Goal: Entertainment & Leisure: Consume media (video, audio)

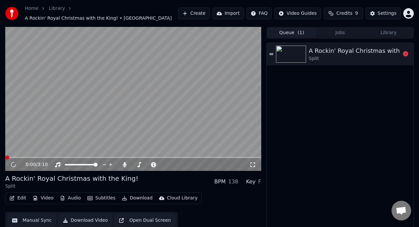
click at [303, 52] on img at bounding box center [291, 54] width 30 height 17
click at [13, 160] on icon at bounding box center [13, 164] width 8 height 8
click at [342, 48] on div "A Rockin' Royal Christmas with the King!" at bounding box center [369, 50] width 120 height 9
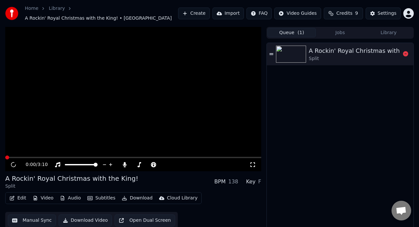
click at [342, 48] on div "A Rockin' Royal Christmas with the King!" at bounding box center [369, 50] width 120 height 9
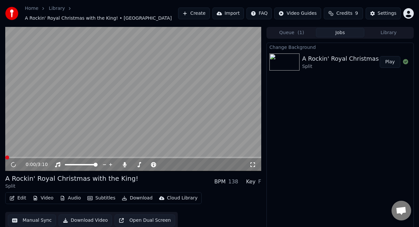
click at [341, 30] on button "Jobs" at bounding box center [340, 32] width 48 height 9
click at [321, 54] on div "A Rockin' Royal Christmas with the King!" at bounding box center [362, 58] width 120 height 9
click at [323, 54] on div "A Rockin' Royal Christmas with the King!" at bounding box center [362, 58] width 120 height 9
